Goal: Feedback & Contribution: Submit feedback/report problem

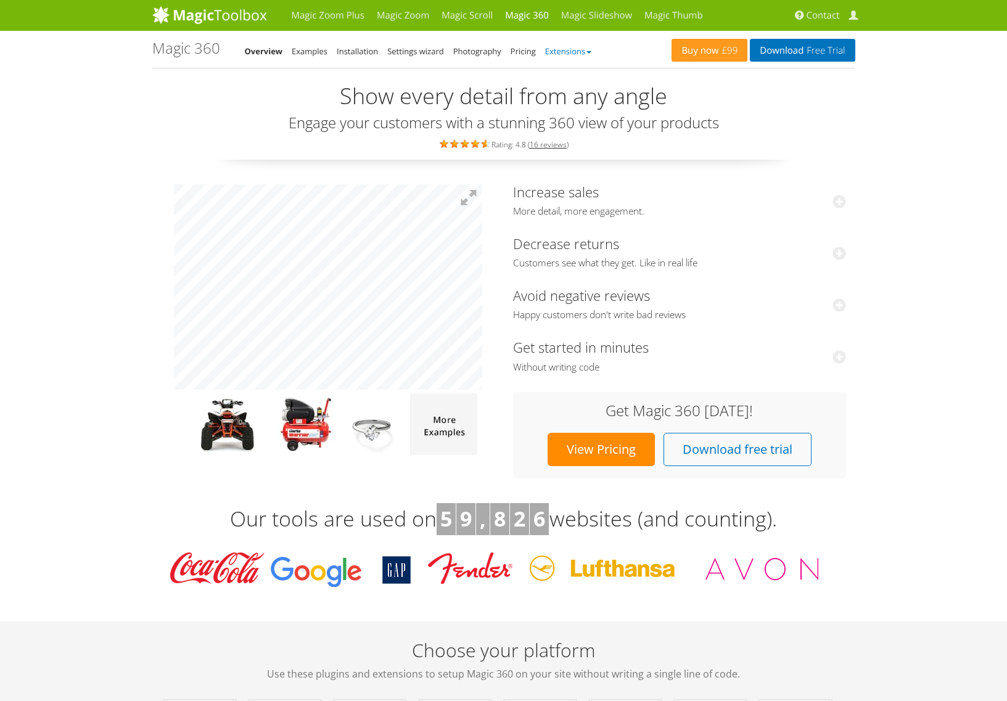
click at [570, 48] on link "Extensions" at bounding box center [568, 51] width 46 height 11
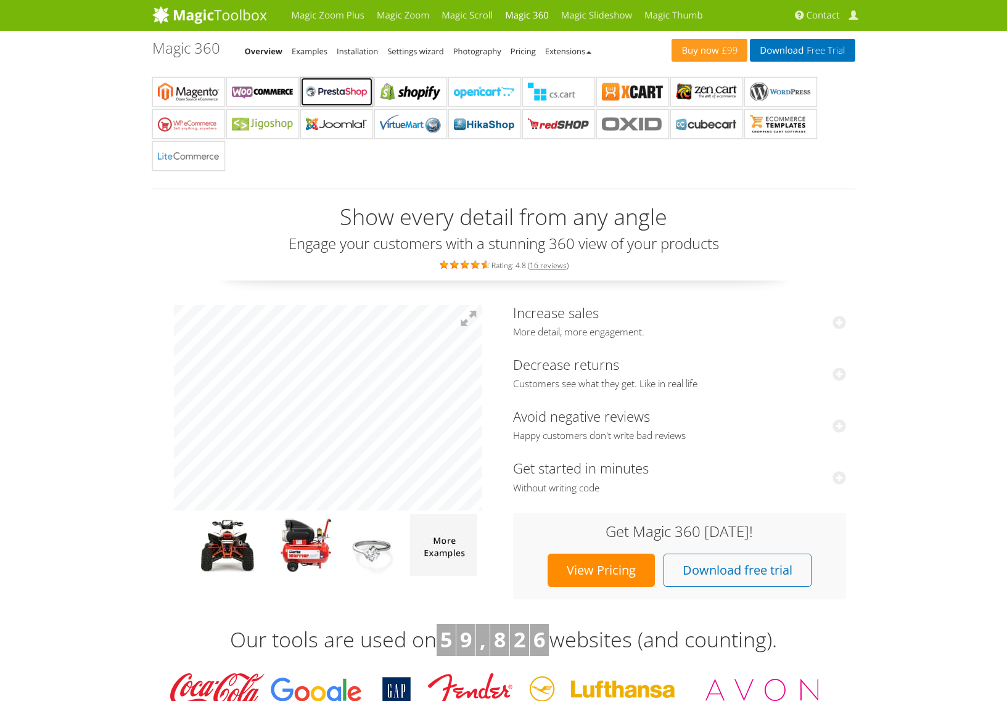
click at [336, 91] on b "Magic 360 for PrestaShop" at bounding box center [337, 92] width 62 height 19
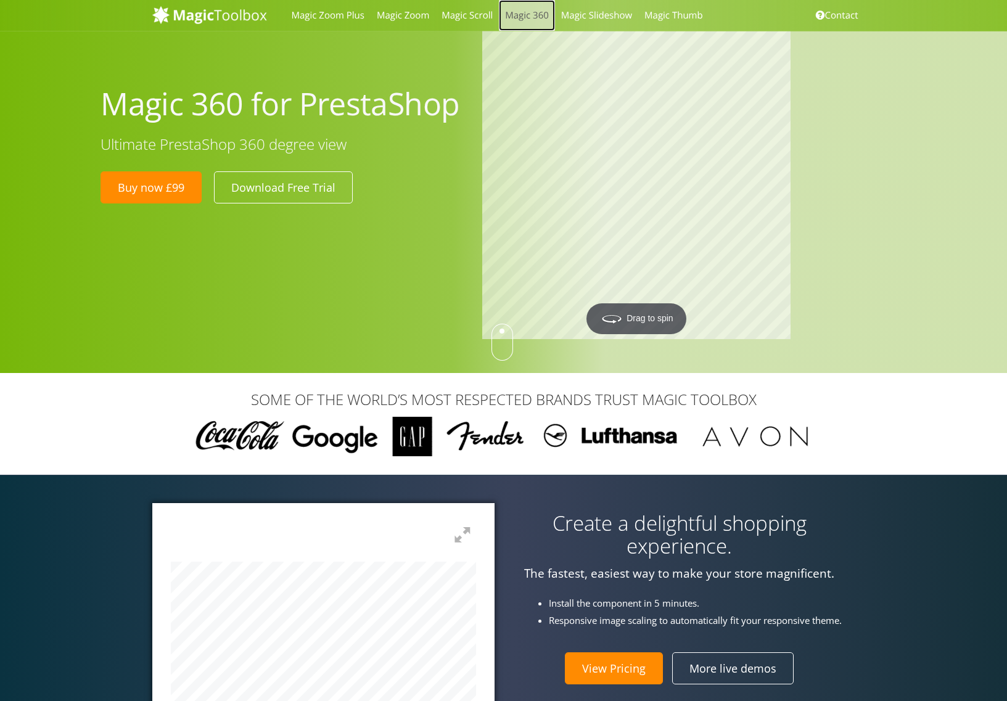
click at [525, 11] on link "Magic 360" at bounding box center [527, 15] width 56 height 31
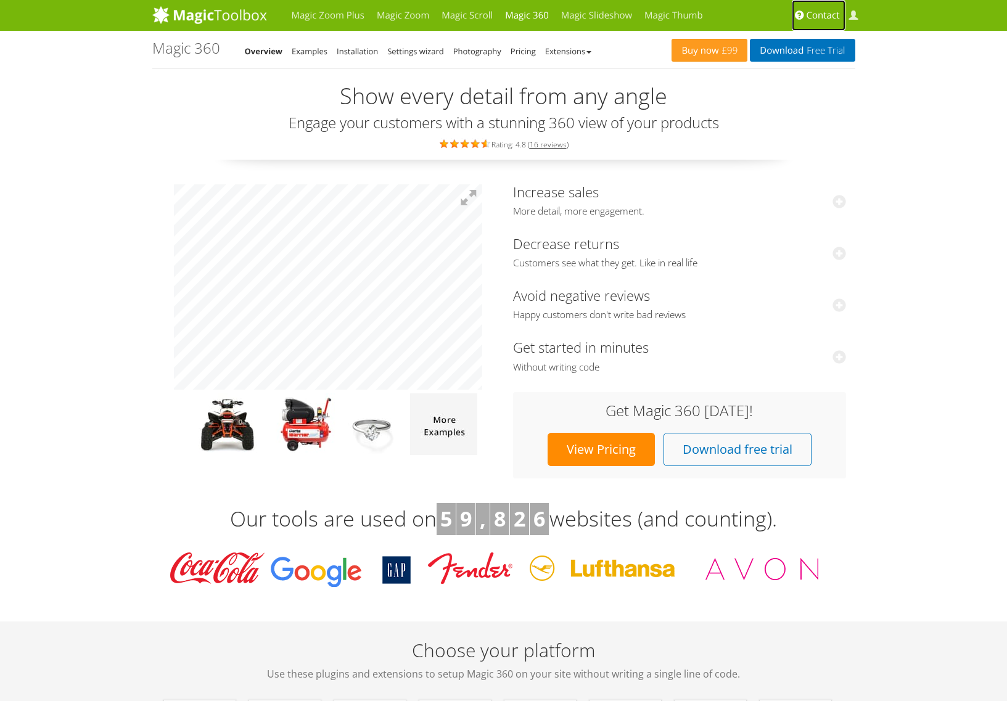
click at [824, 14] on span "Contact" at bounding box center [823, 15] width 33 height 12
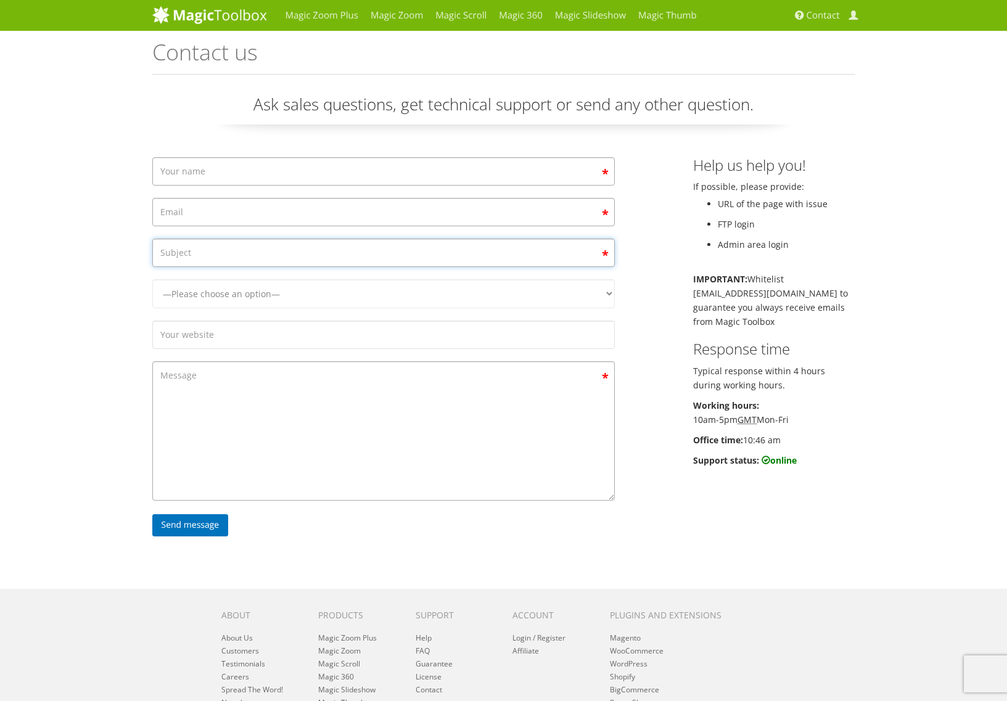
click at [267, 256] on input "Contact form" at bounding box center [383, 253] width 463 height 28
click at [90, 280] on div "Magic Zoom Plus Magic Zoom Magic Scroll Magic 360 Magic Slideshow Magic Thumb C…" at bounding box center [503, 411] width 1007 height 822
click at [328, 297] on select "—Please choose an option— Magic Zoom Magic Zoom Plus Magic Thumb Magic Slidesho…" at bounding box center [383, 293] width 463 height 29
select select "Magic 360"
click at [152, 308] on select "—Please choose an option— Magic Zoom Magic Zoom Plus Magic Thumb Magic Slidesho…" at bounding box center [383, 293] width 463 height 29
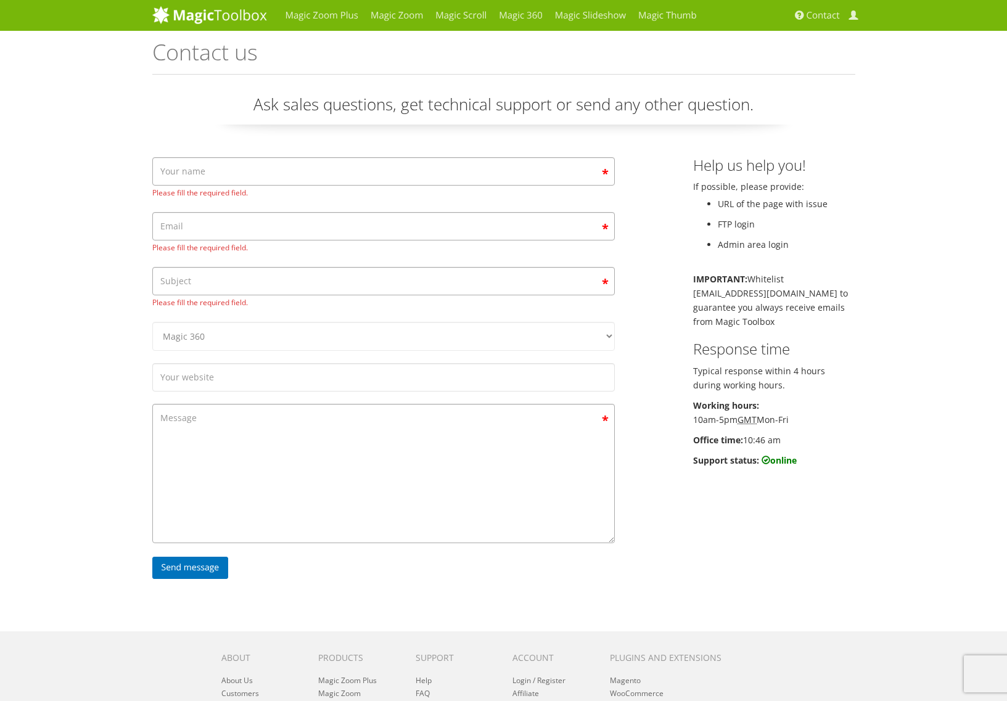
drag, startPoint x: 748, startPoint y: 389, endPoint x: 765, endPoint y: 278, distance: 112.4
click at [763, 288] on div "Help us help you! If possible, please provide: URL of the page with issue FTP l…" at bounding box center [774, 315] width 181 height 316
click at [766, 270] on div "Help us help you! If possible, please provide: URL of the page with issue FTP l…" at bounding box center [774, 315] width 181 height 316
click at [268, 164] on input "Contact form" at bounding box center [383, 171] width 463 height 28
type input "[PERSON_NAME]"
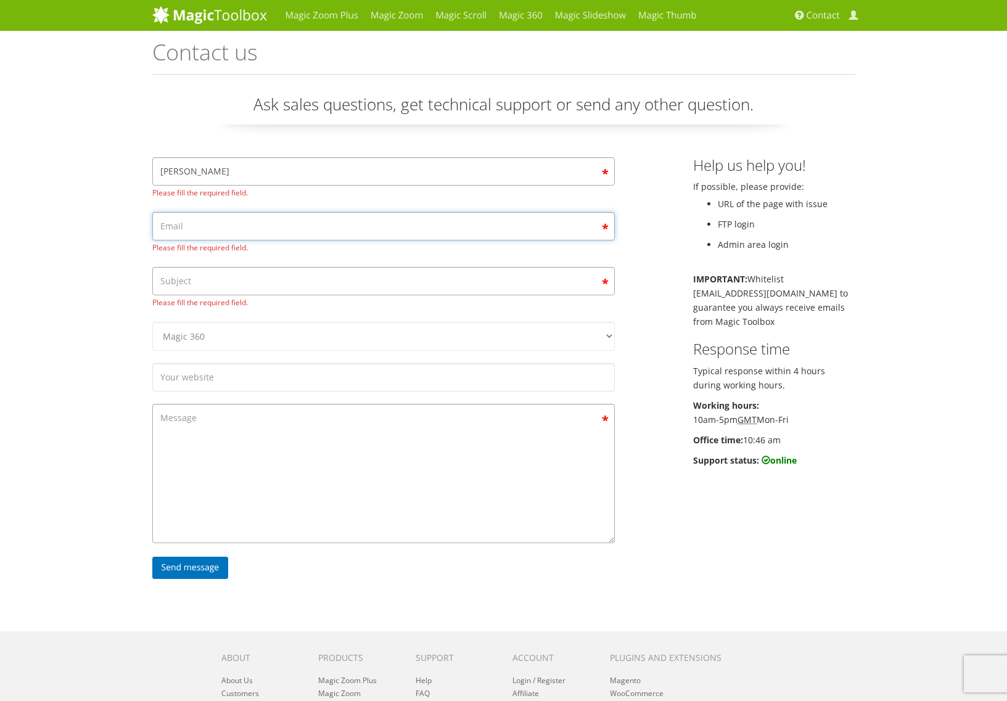
type input "[PERSON_NAME][EMAIL_ADDRESS][DOMAIN_NAME]"
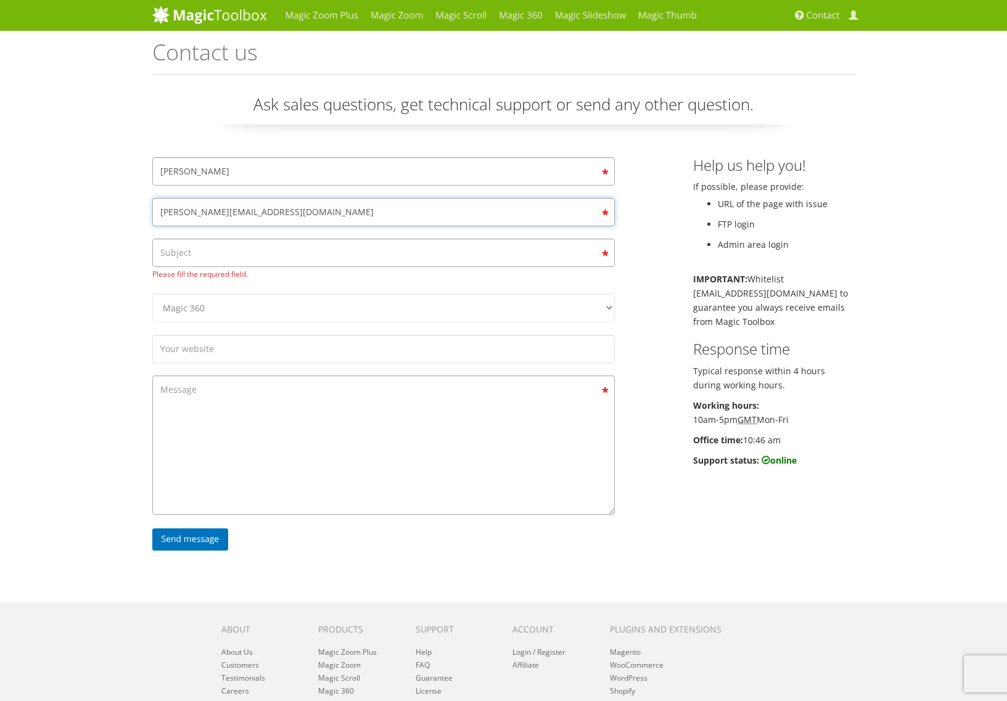
click at [291, 210] on input "michel.taal@seiko.nl" at bounding box center [383, 212] width 463 height 28
click at [74, 262] on div "Magic Zoom Plus Magic Zoom Magic Scroll Magic 360 Magic Slideshow Magic Thumb C…" at bounding box center [503, 418] width 1007 height 837
click at [223, 249] on input "Contact form" at bounding box center [383, 253] width 463 height 28
click at [88, 249] on div "Magic Zoom Plus Magic Zoom Magic Scroll Magic 360 Magic Slideshow Magic Thumb C…" at bounding box center [503, 418] width 1007 height 837
click at [199, 244] on input "Contact form" at bounding box center [383, 253] width 463 height 28
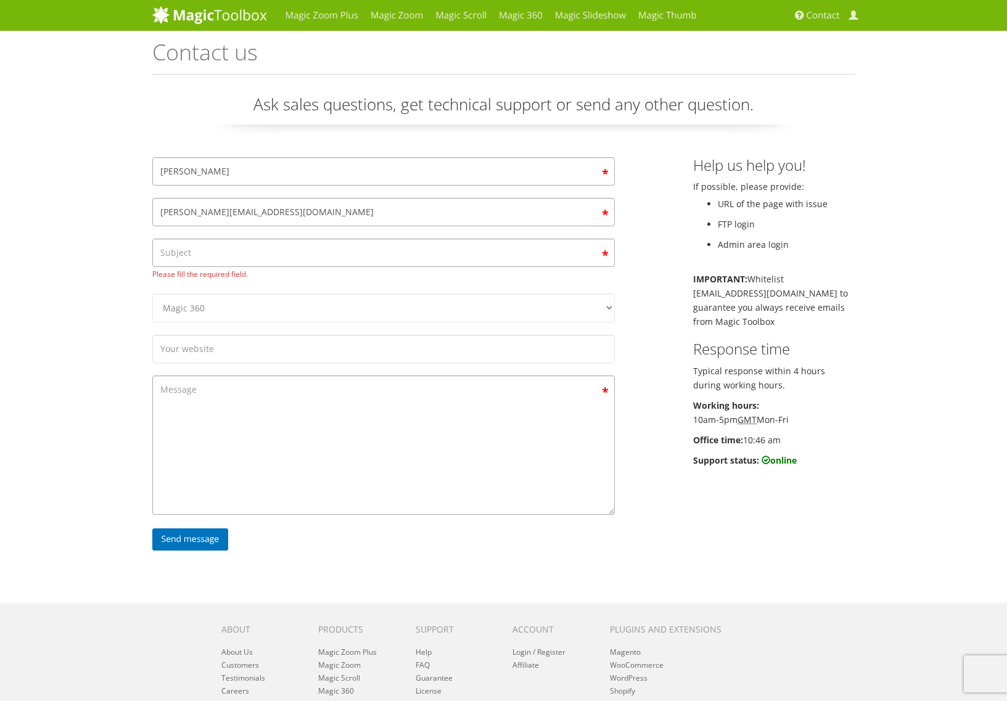
click at [63, 254] on div "Magic Zoom Plus Magic Zoom Magic Scroll Magic 360 Magic Slideshow Magic Thumb C…" at bounding box center [503, 418] width 1007 height 837
click at [225, 344] on input "Contact form" at bounding box center [383, 349] width 463 height 28
click at [93, 332] on div "Magic Zoom Plus Magic Zoom Magic Scroll Magic 360 Magic Slideshow Magic Thumb C…" at bounding box center [503, 418] width 1007 height 837
drag, startPoint x: 220, startPoint y: 389, endPoint x: 218, endPoint y: 344, distance: 45.1
click at [220, 388] on textarea "Contact form" at bounding box center [383, 445] width 463 height 139
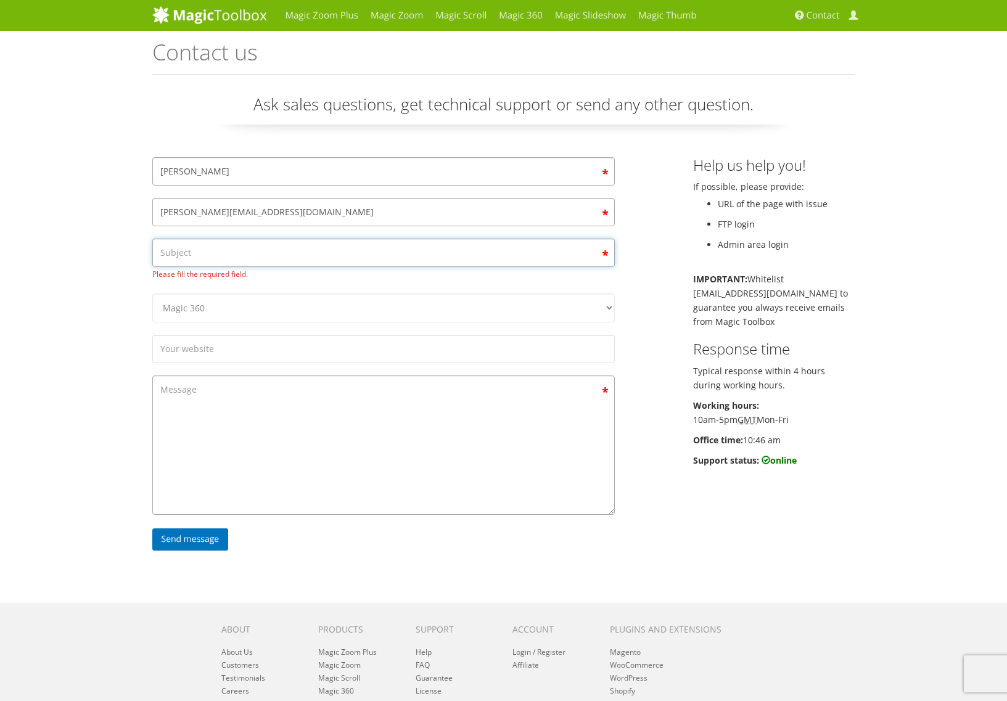
click at [213, 247] on input "Contact form" at bounding box center [383, 253] width 463 height 28
type input "Magic 360 in an iframe"
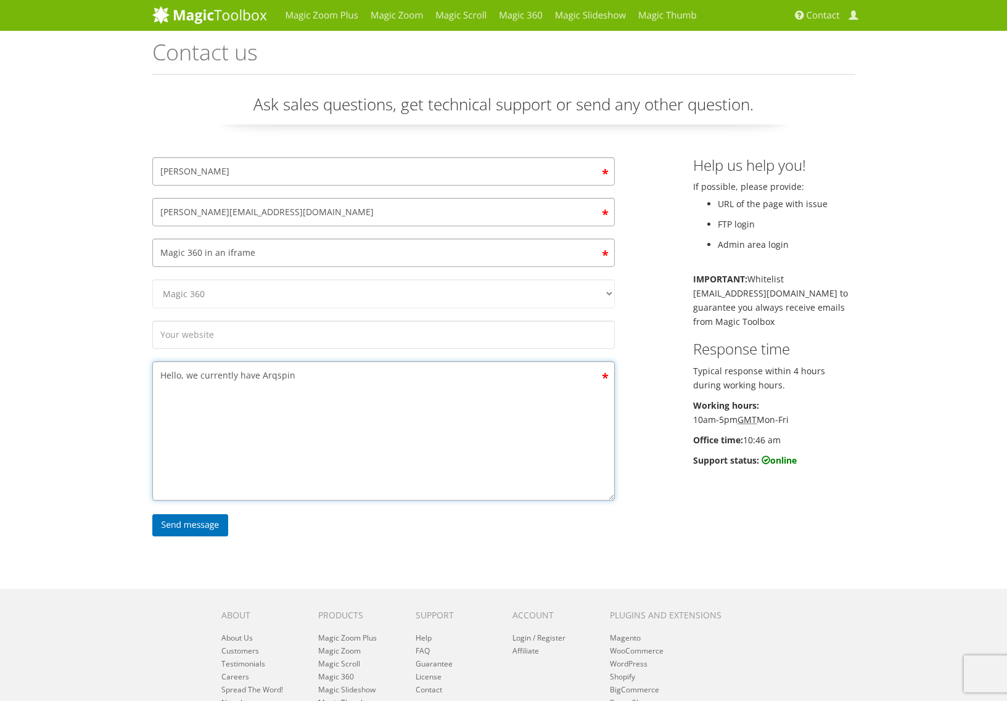
click at [252, 378] on textarea "Hello, we currently have Arqspin" at bounding box center [383, 431] width 463 height 139
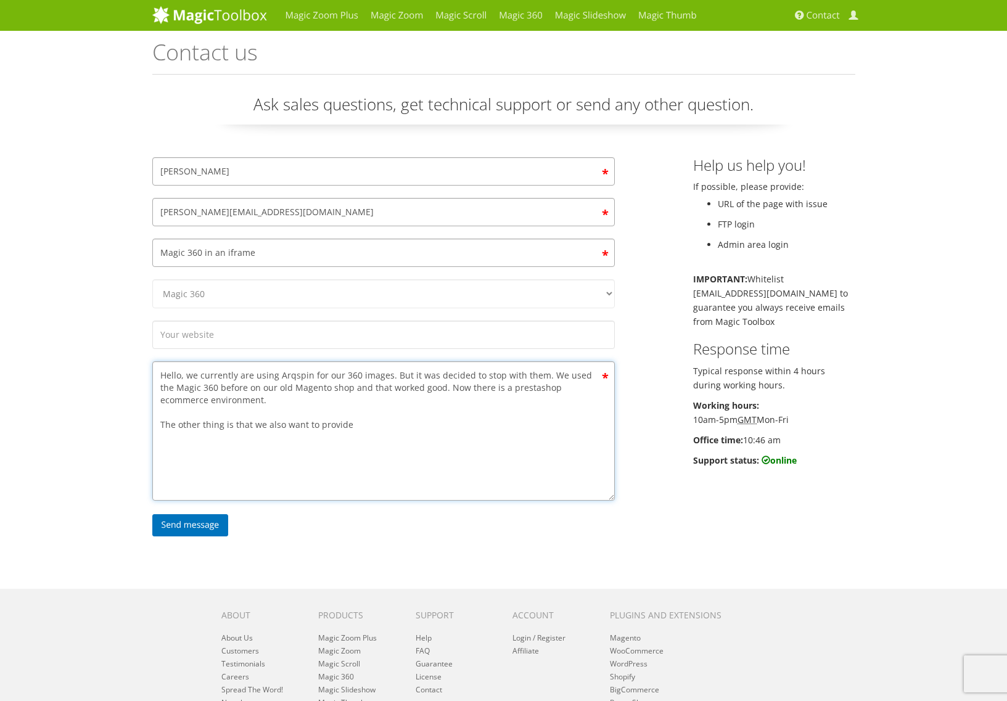
click at [385, 428] on textarea "Hello, we currently are using Arqspin for our 360 images. But it was decided to…" at bounding box center [383, 431] width 463 height 139
click at [402, 474] on textarea "Hello, we currently are using Arqspin for our 360 images. But it was decided to…" at bounding box center [383, 431] width 463 height 139
click at [298, 469] on textarea "Hello, we currently are using Arqspin for our 360 images. But it was decided to…" at bounding box center [383, 431] width 463 height 139
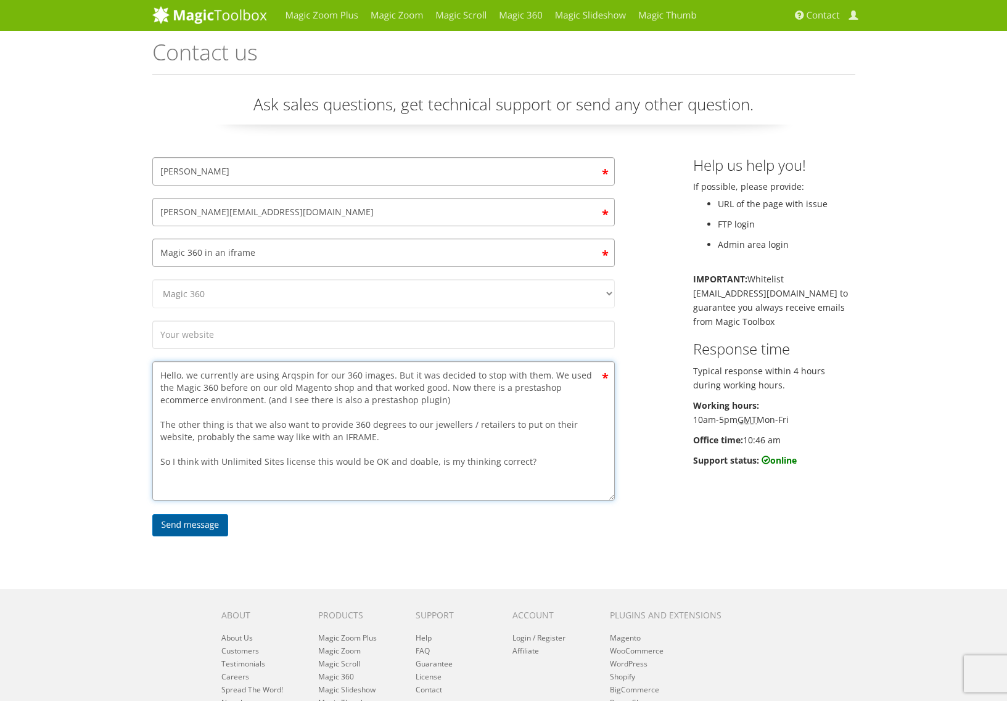
type textarea "Hello, we currently are using Arqspin for our 360 images. But it was decided to…"
click at [191, 527] on input "Send message" at bounding box center [190, 525] width 76 height 22
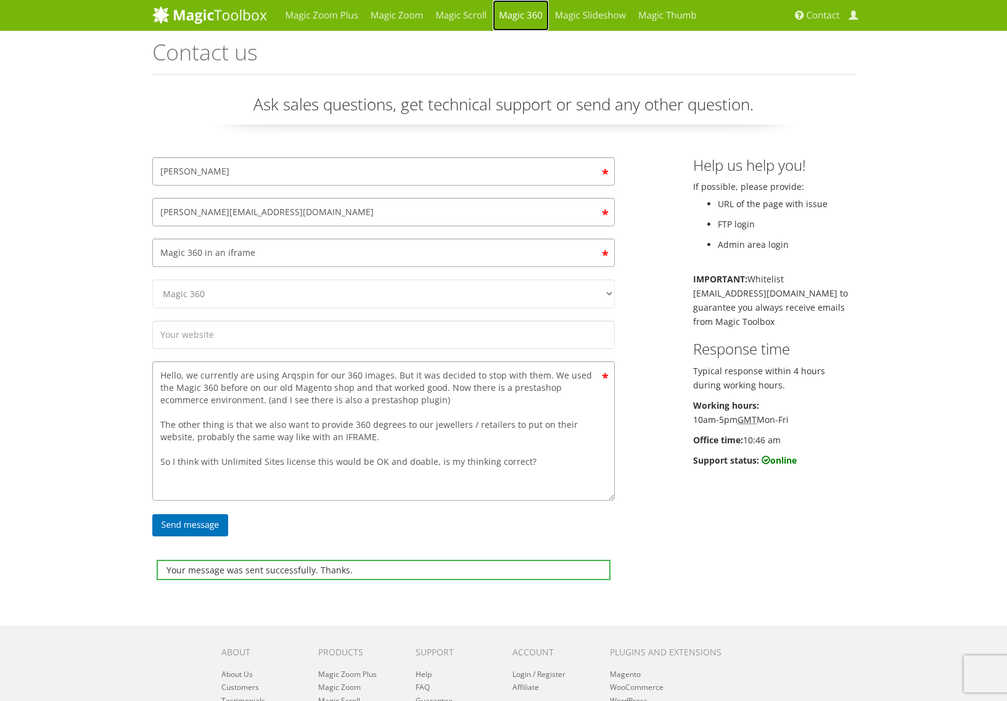
click at [516, 10] on link "Magic 360" at bounding box center [521, 15] width 56 height 31
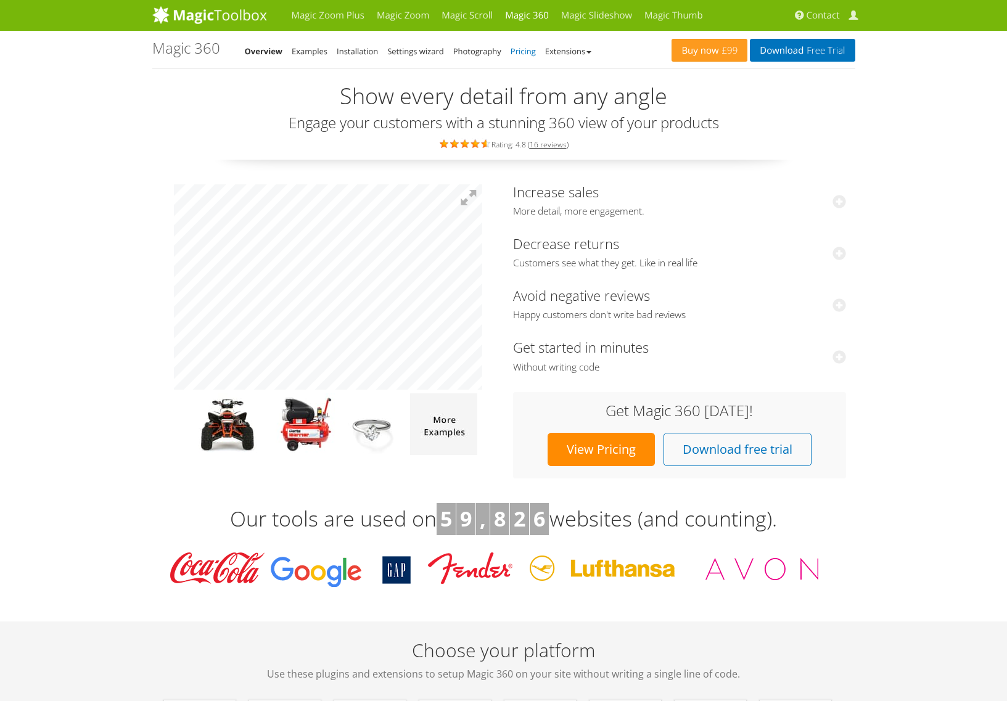
click at [527, 48] on link "Pricing" at bounding box center [523, 51] width 25 height 11
click at [526, 52] on link "Pricing" at bounding box center [523, 51] width 25 height 11
